Goal: Information Seeking & Learning: Learn about a topic

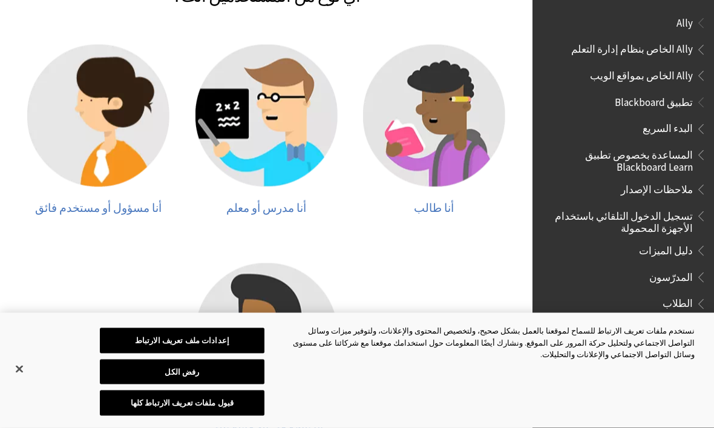
scroll to position [298, 0]
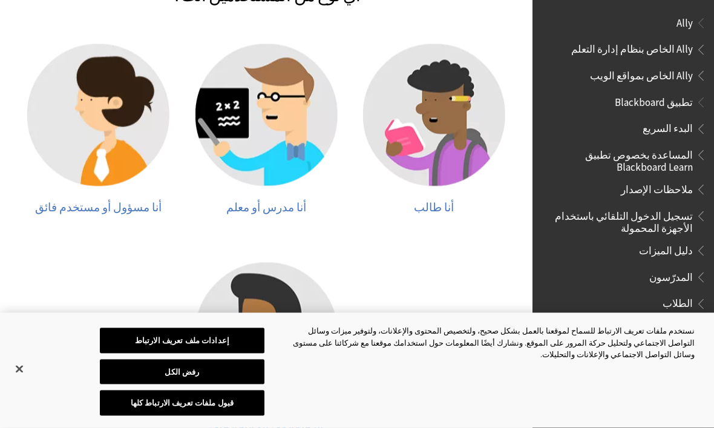
click at [460, 157] on img at bounding box center [434, 115] width 142 height 142
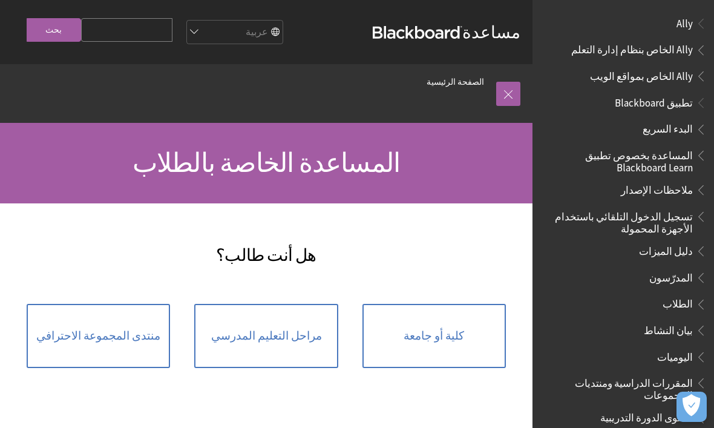
click at [420, 343] on span "كلية أو جامعة" at bounding box center [434, 335] width 61 height 13
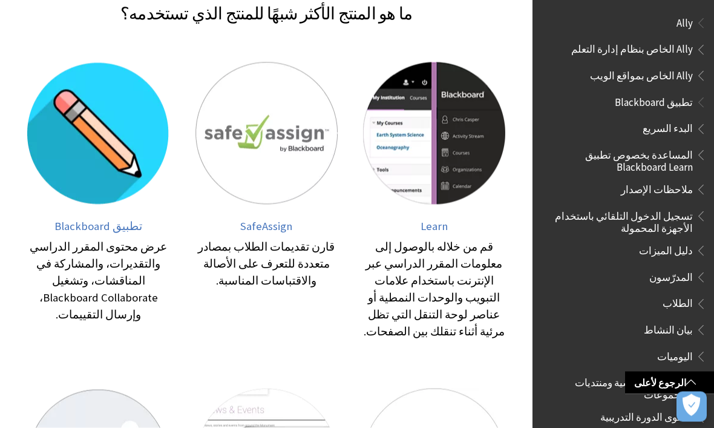
scroll to position [244, 0]
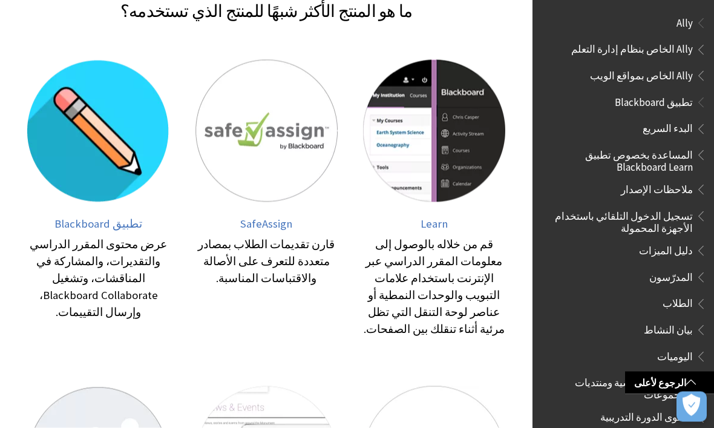
click at [465, 136] on img at bounding box center [434, 131] width 142 height 142
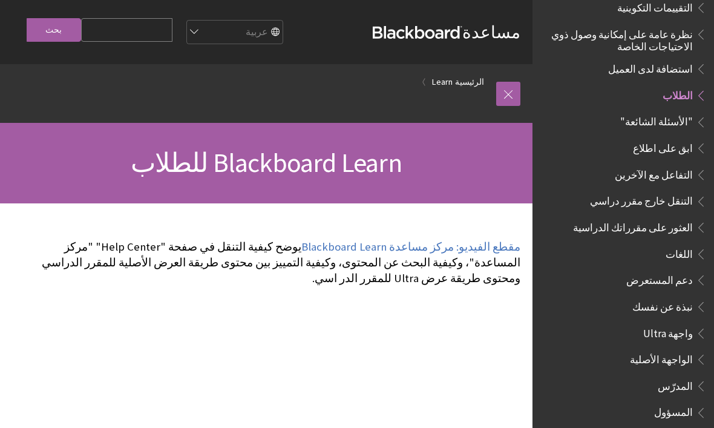
scroll to position [805, 0]
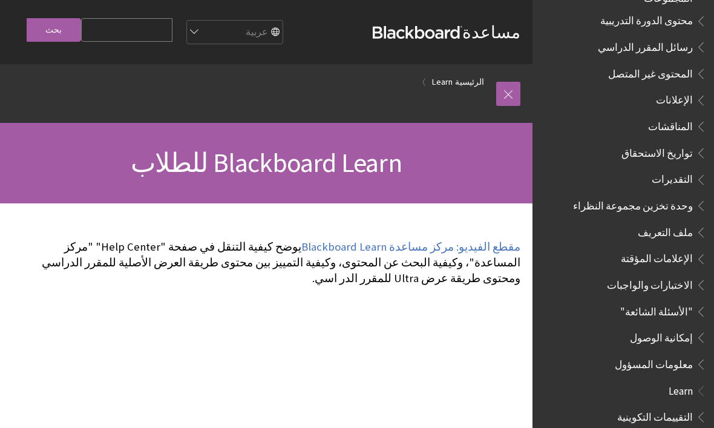
click at [114, 28] on input "Search Query" at bounding box center [126, 30] width 91 height 24
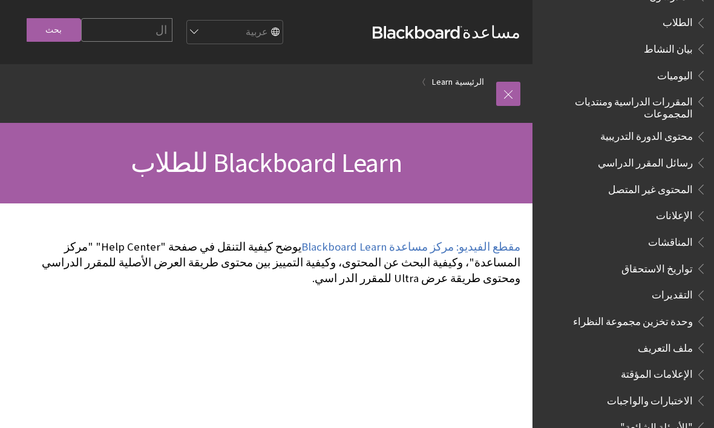
scroll to position [281, 0]
type input "الحضور و الغياب"
click at [53, 31] on input "بحث" at bounding box center [54, 30] width 54 height 24
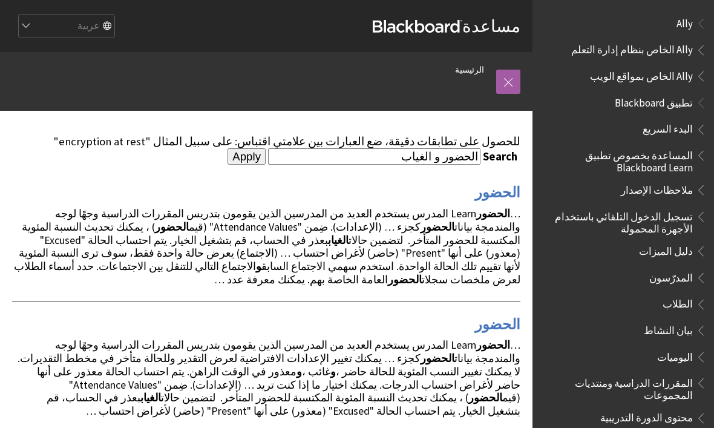
click at [56, 269] on span "… الحضور Learn المدرس يستخدم العديد من المدرسين الذين يقومون بتدريس المقررات ال…" at bounding box center [267, 246] width 507 height 80
click at [260, 157] on input "Apply" at bounding box center [247, 156] width 38 height 17
